Goal: Transaction & Acquisition: Purchase product/service

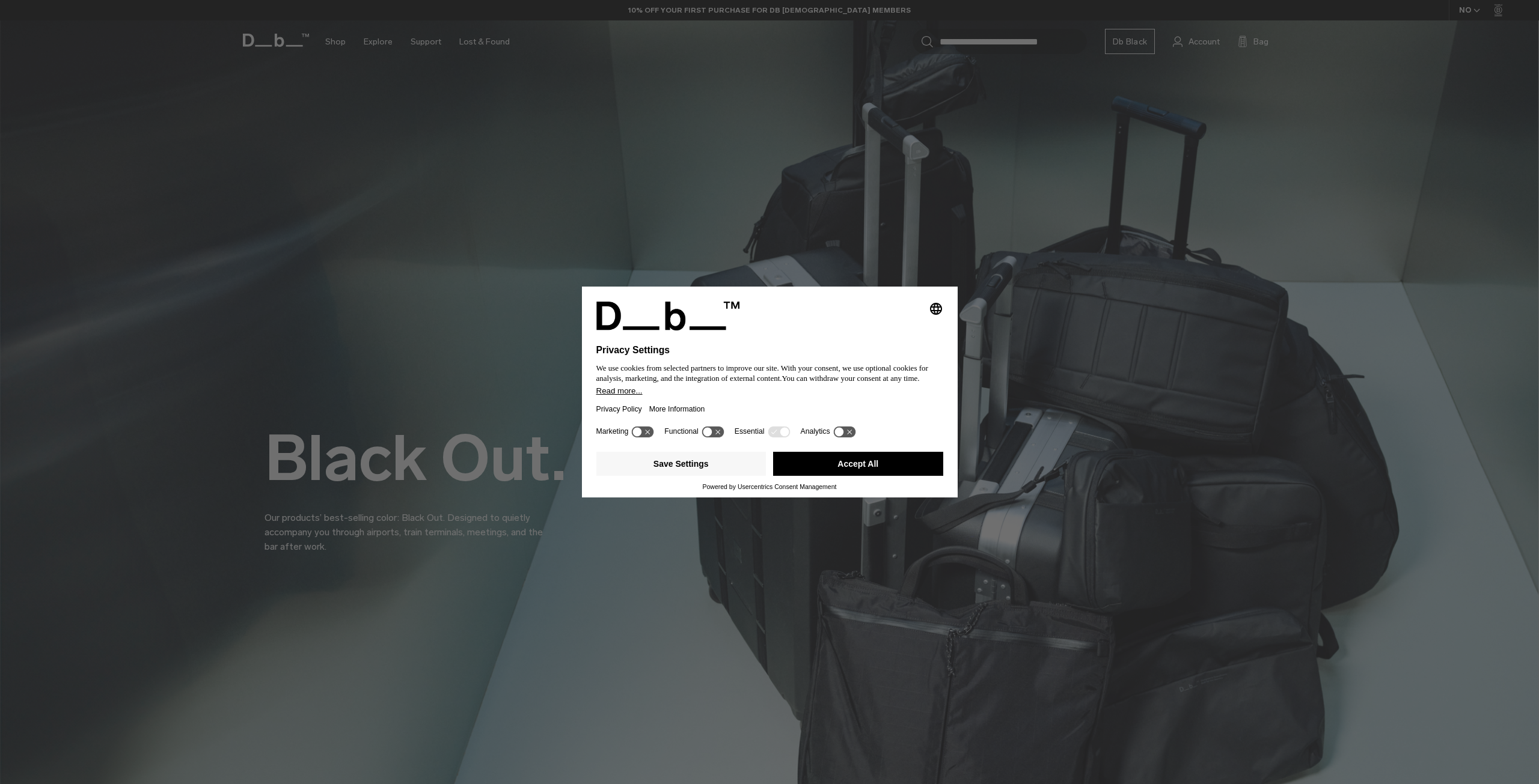
click at [853, 462] on button "Accept All" at bounding box center [858, 464] width 170 height 24
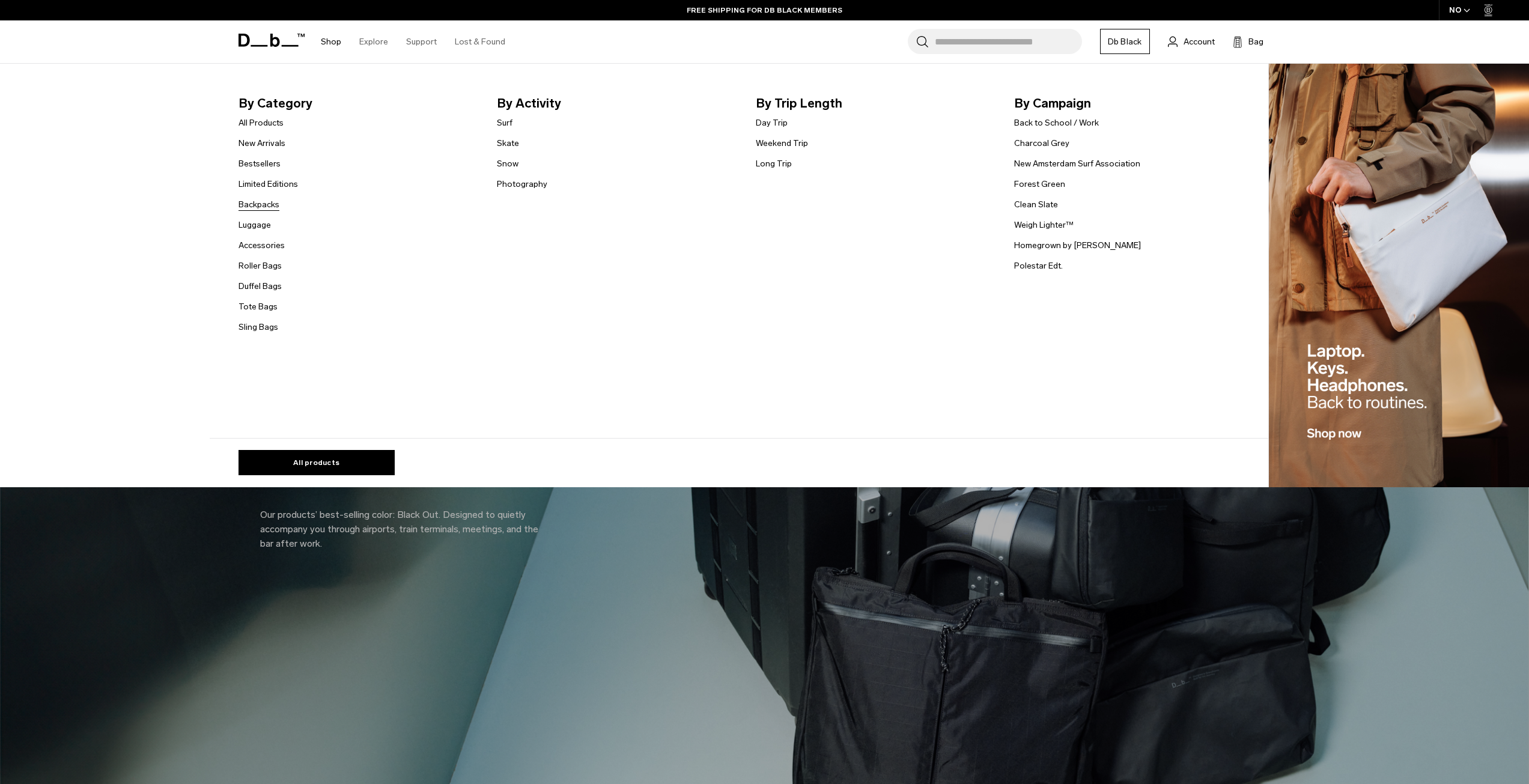
click at [263, 206] on link "Backpacks" at bounding box center [259, 204] width 41 height 12
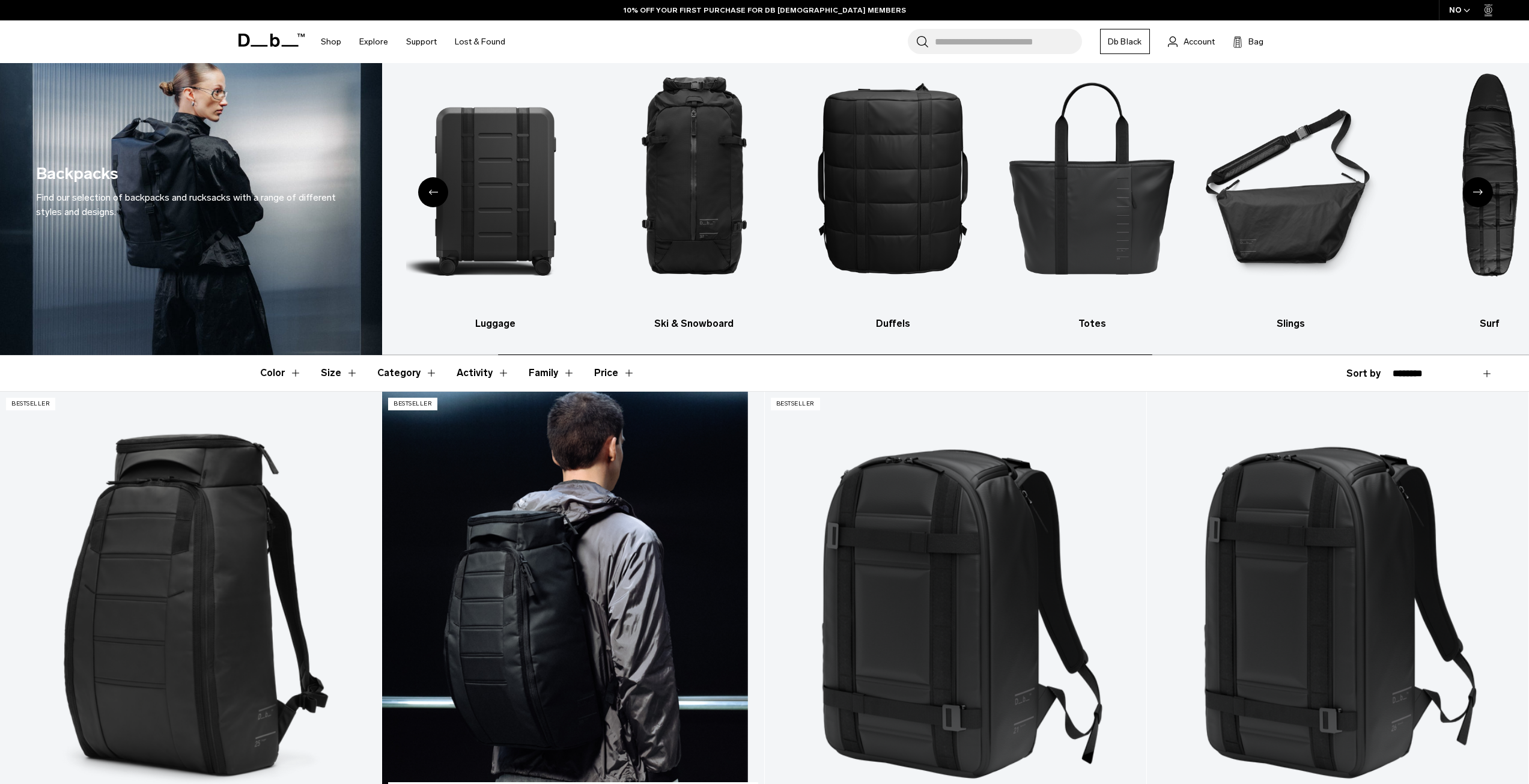
scroll to position [180, 0]
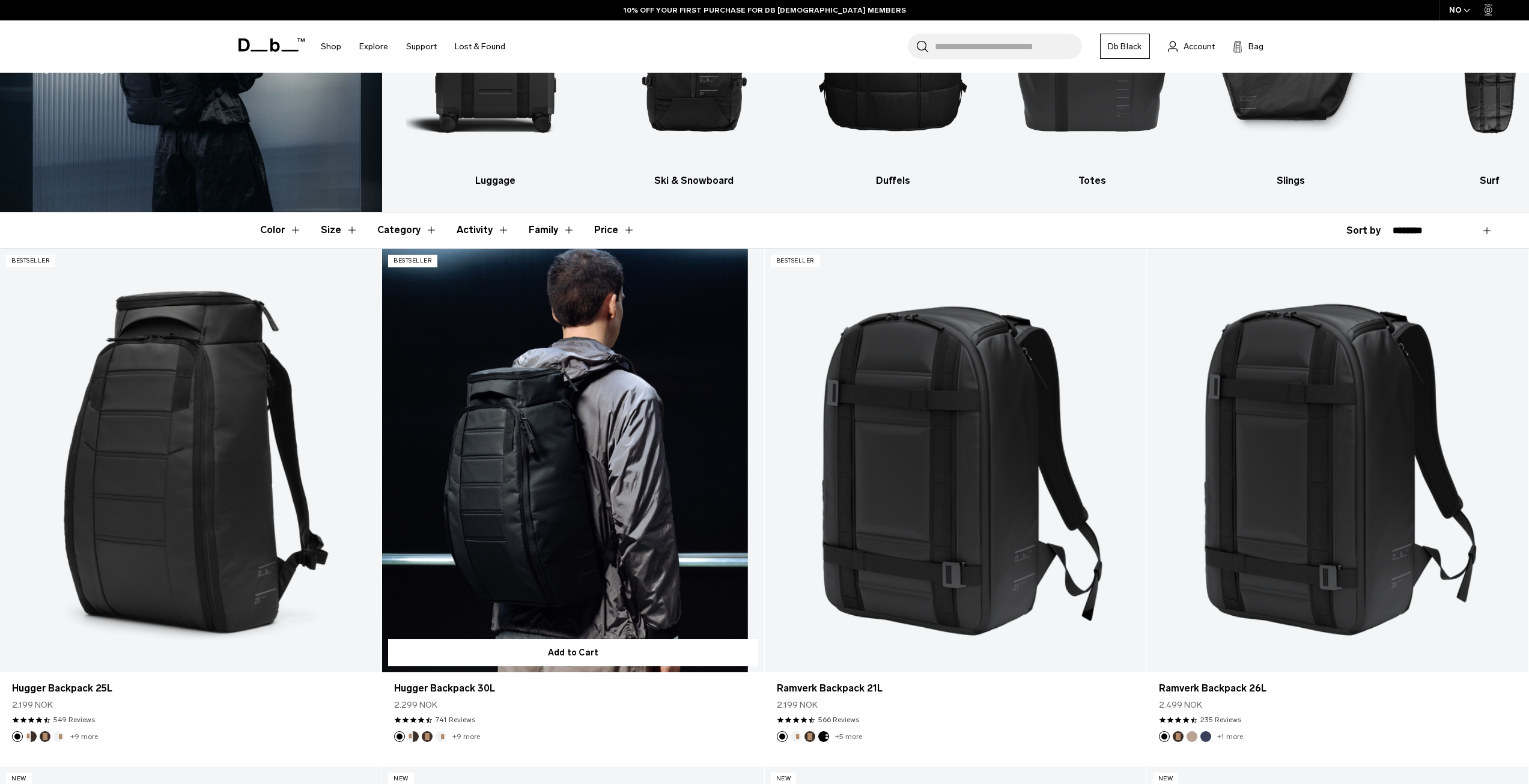
click at [533, 475] on link "Hugger Backpack 30L" at bounding box center [573, 460] width 382 height 424
